Goal: Information Seeking & Learning: Learn about a topic

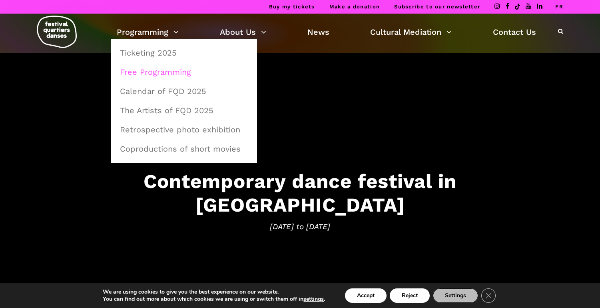
click at [176, 67] on link "Free Programming" at bounding box center [183, 72] width 137 height 18
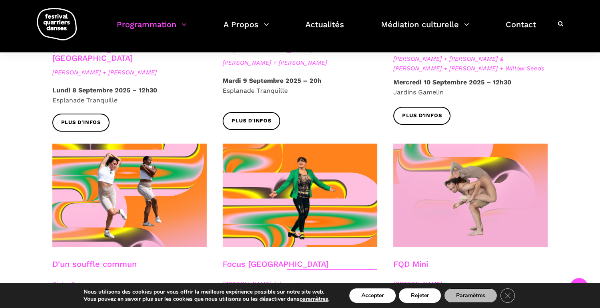
scroll to position [802, 0]
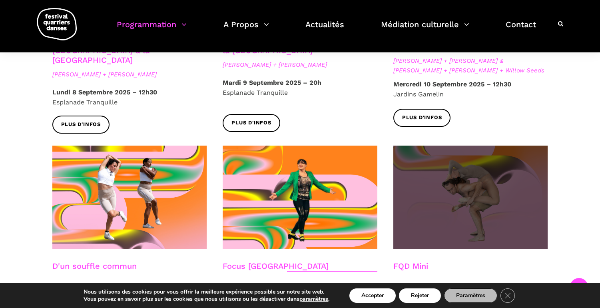
click at [445, 197] on span at bounding box center [470, 197] width 155 height 104
